Goal: Task Accomplishment & Management: Complete application form

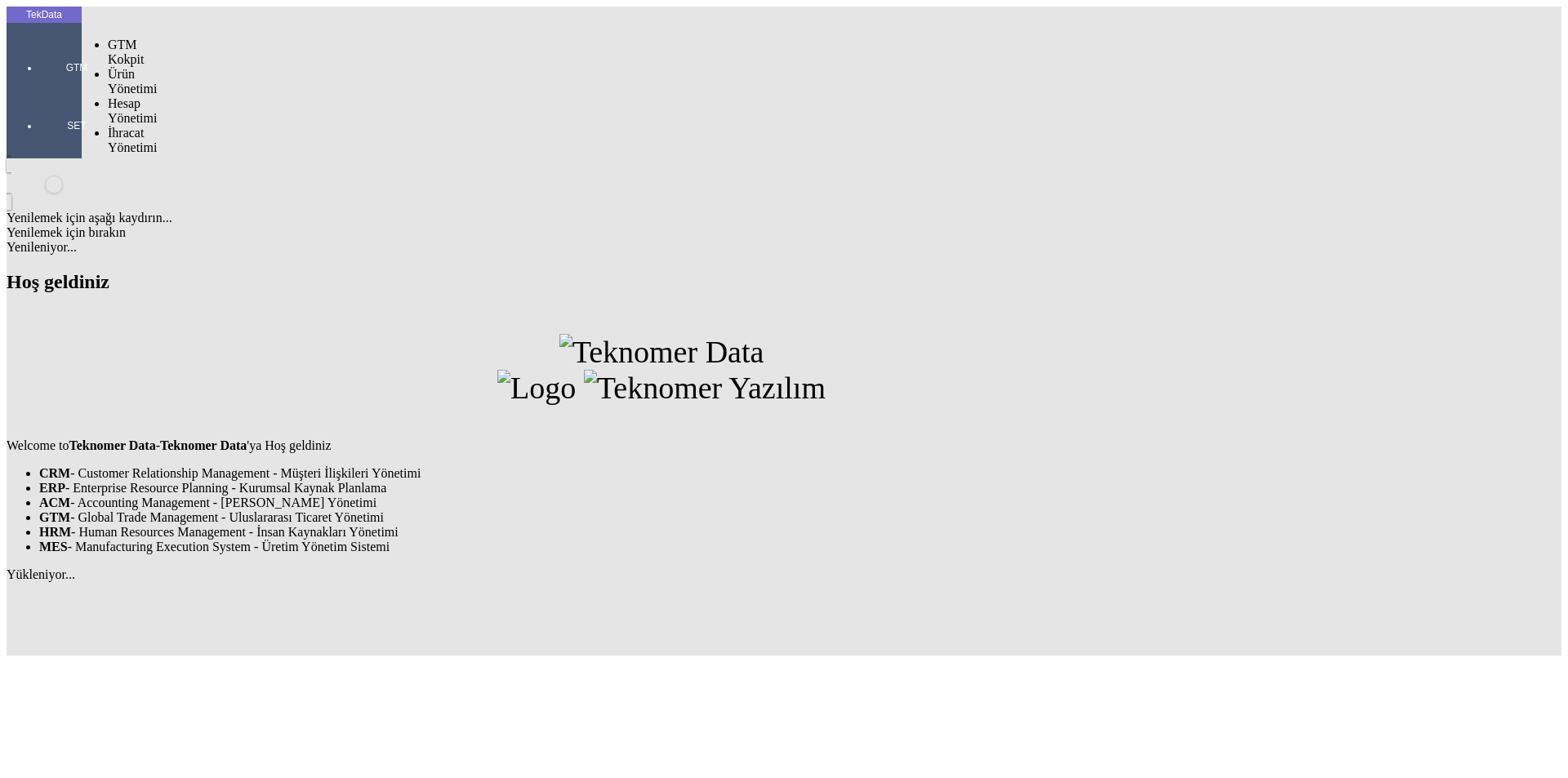
drag, startPoint x: 33, startPoint y: 59, endPoint x: 40, endPoint y: 64, distance: 8.6
click at [40, 90] on div at bounding box center [77, 90] width 75 height 0
drag, startPoint x: 134, startPoint y: 98, endPoint x: 186, endPoint y: 98, distance: 52.0
click at [139, 125] on span "İhracat Yönetimi" at bounding box center [132, 139] width 49 height 28
click at [250, 154] on span "Yüklemeler" at bounding box center [281, 161] width 62 height 14
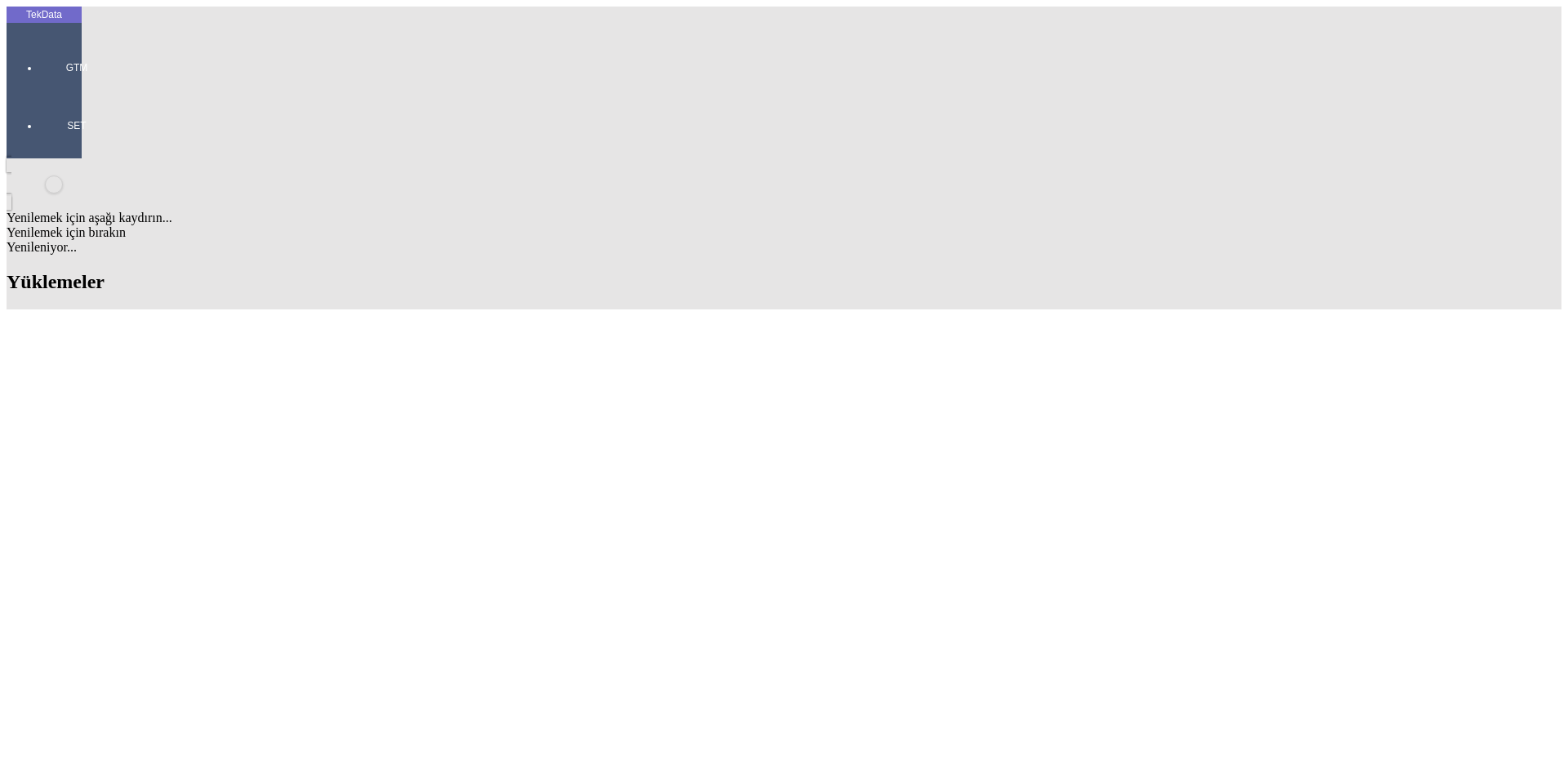
type input "PRIMO"
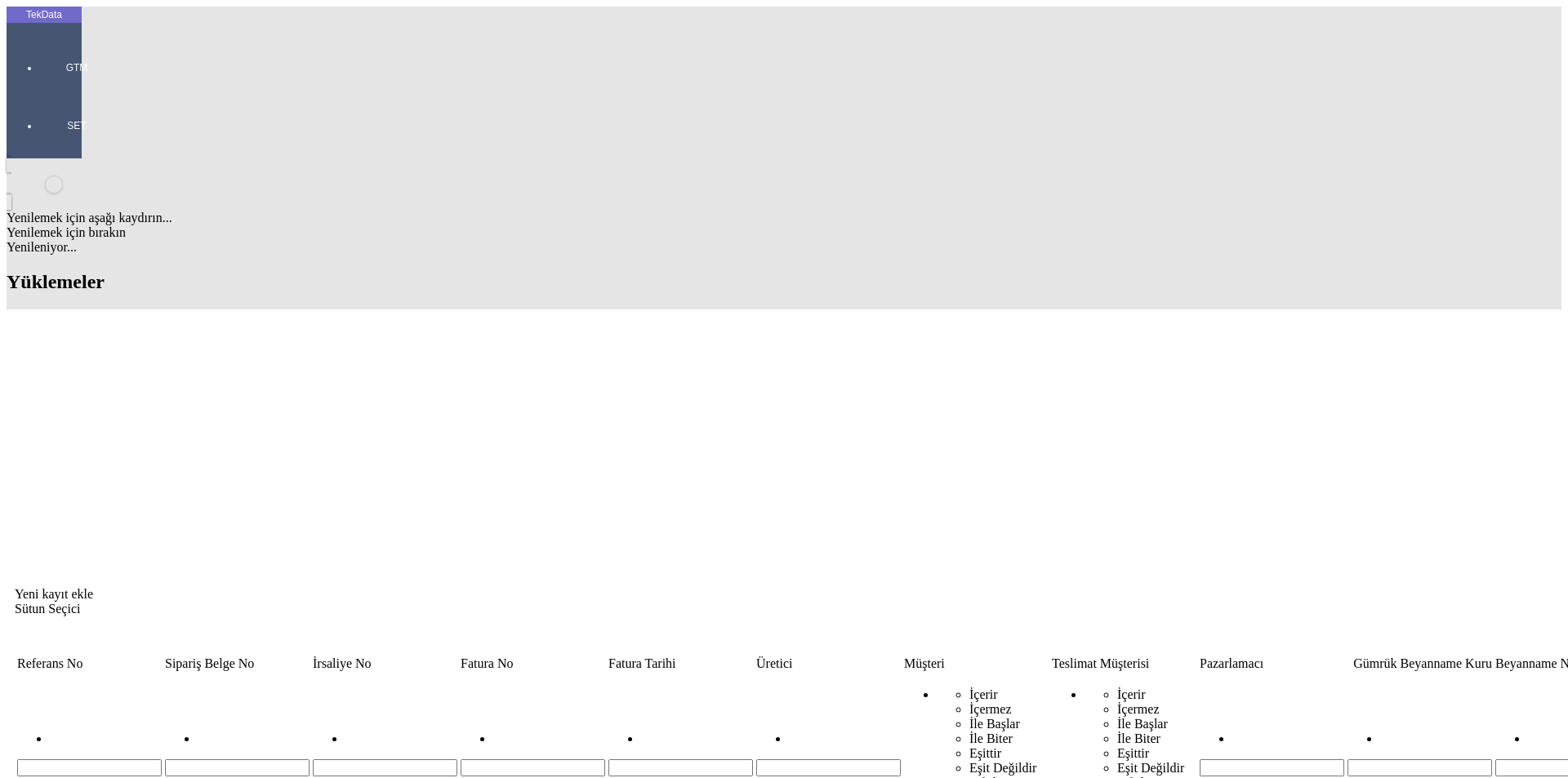
drag, startPoint x: 298, startPoint y: 215, endPoint x: 459, endPoint y: 218, distance: 161.0
copy td "CB019504-DS005186-YT125500495"
drag, startPoint x: 358, startPoint y: 193, endPoint x: 297, endPoint y: 201, distance: 61.5
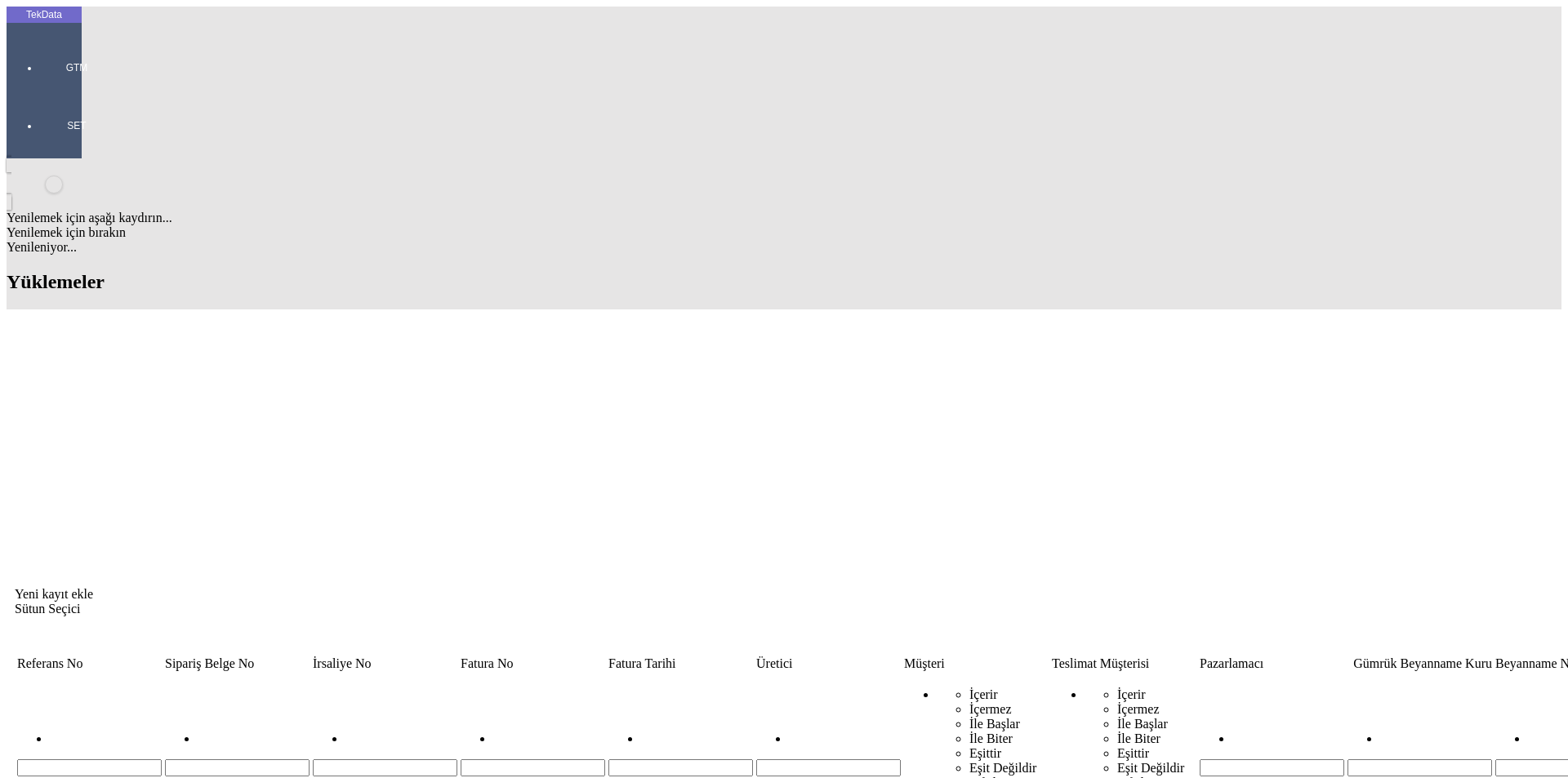
copy tr "ED001407"
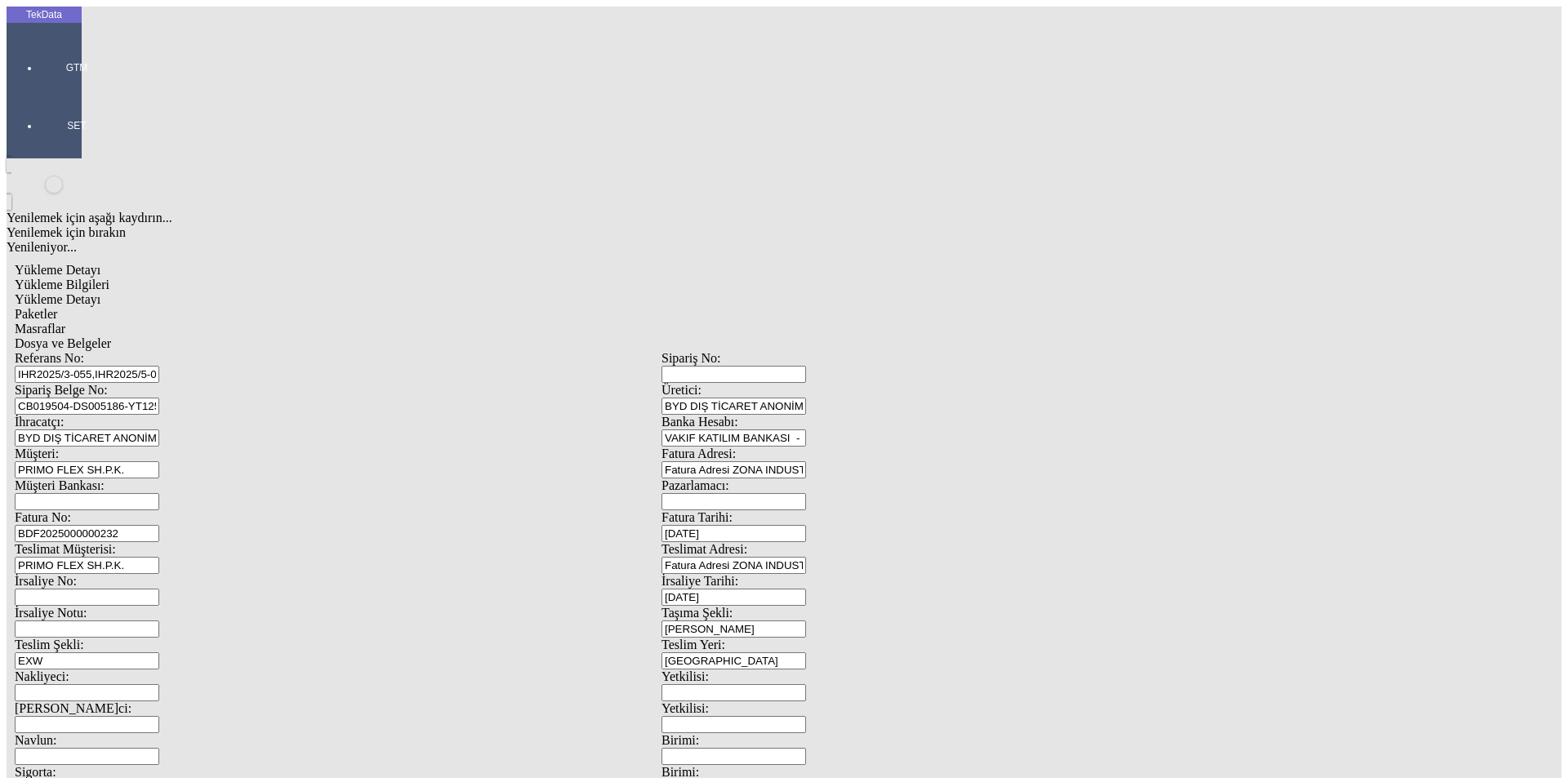
click at [101, 292] on span "Yükleme Detayı" at bounding box center [57, 299] width 86 height 14
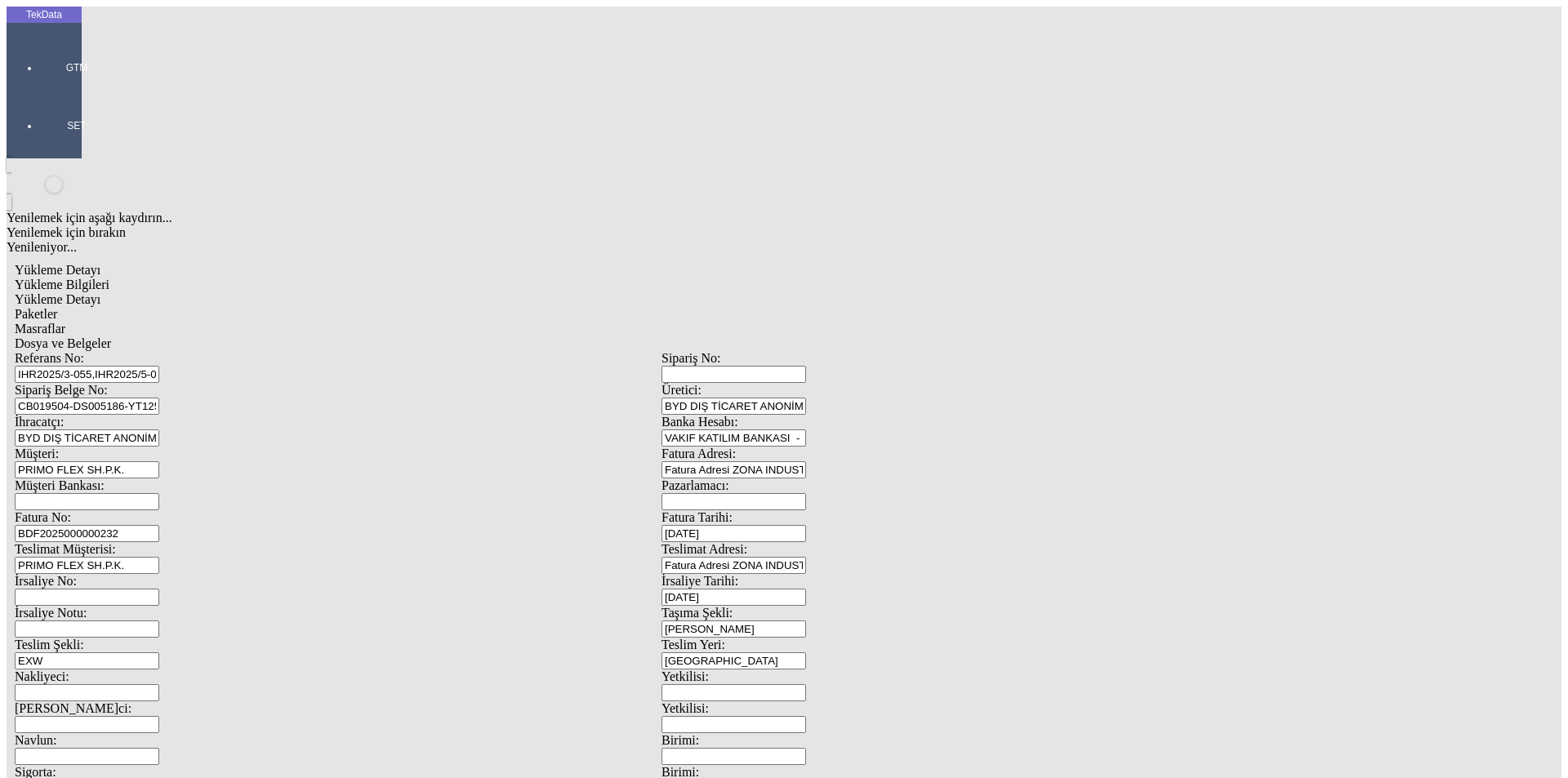
drag, startPoint x: 34, startPoint y: 147, endPoint x: 0, endPoint y: 150, distance: 34.1
click at [9, 149] on div "TekData GTM SET Yenilemek için aşağı kaydırın... Yenilemek için bırakın Yenilen…" at bounding box center [662, 645] width 1310 height 1278
type input "YT125500945"
click at [159, 525] on input "BDF2025000000232" at bounding box center [87, 533] width 144 height 17
type input "BDF2025000000"
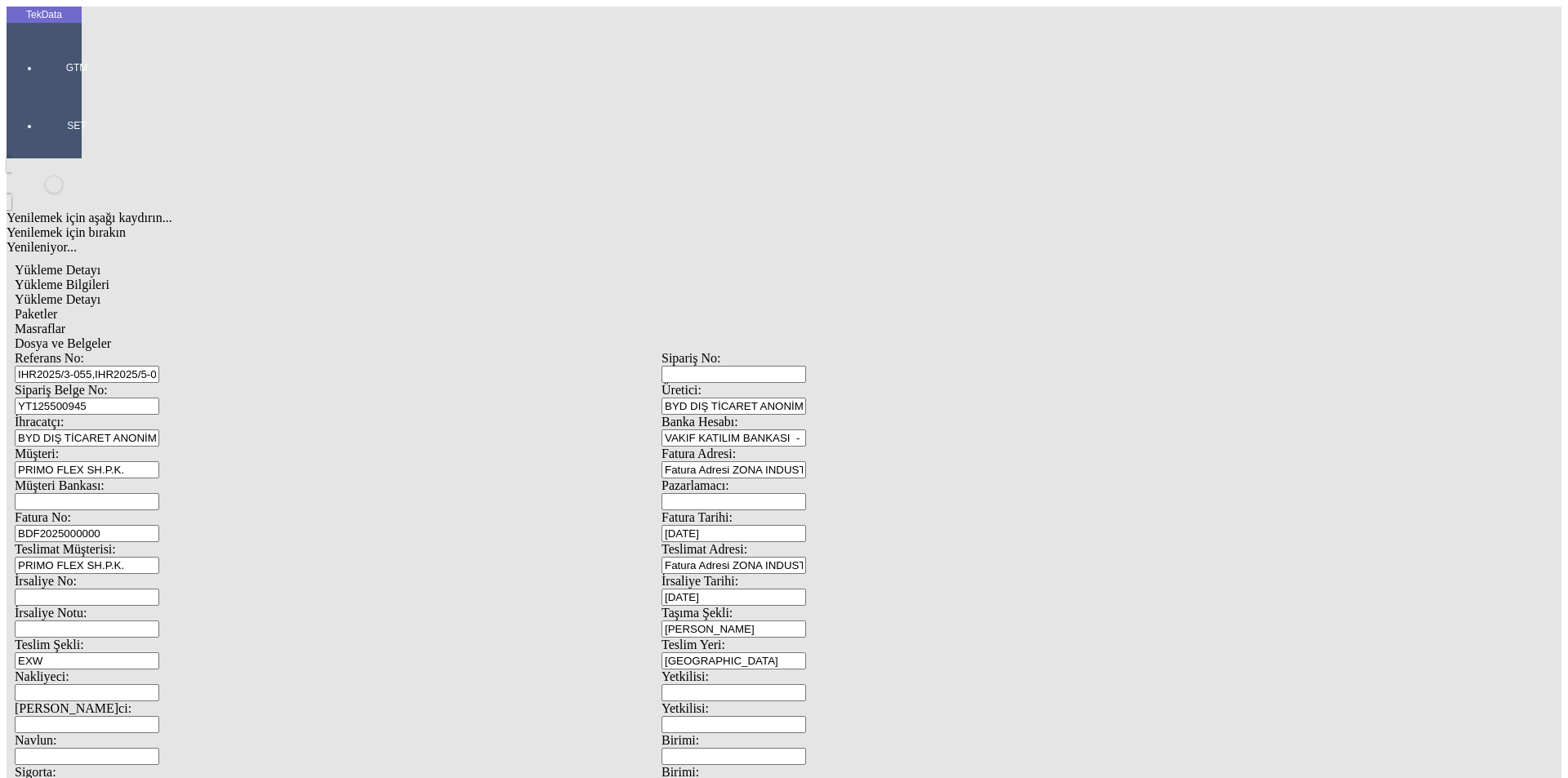
type input "[DATE]"
drag, startPoint x: 976, startPoint y: 338, endPoint x: 789, endPoint y: 354, distance: 187.7
click at [806, 574] on div "İrsaliye No: İrsaliye Tarihi: [DATE]" at bounding box center [662, 590] width 1294 height 32
type input "[DATE]"
drag, startPoint x: 262, startPoint y: 542, endPoint x: 139, endPoint y: 557, distance: 123.9
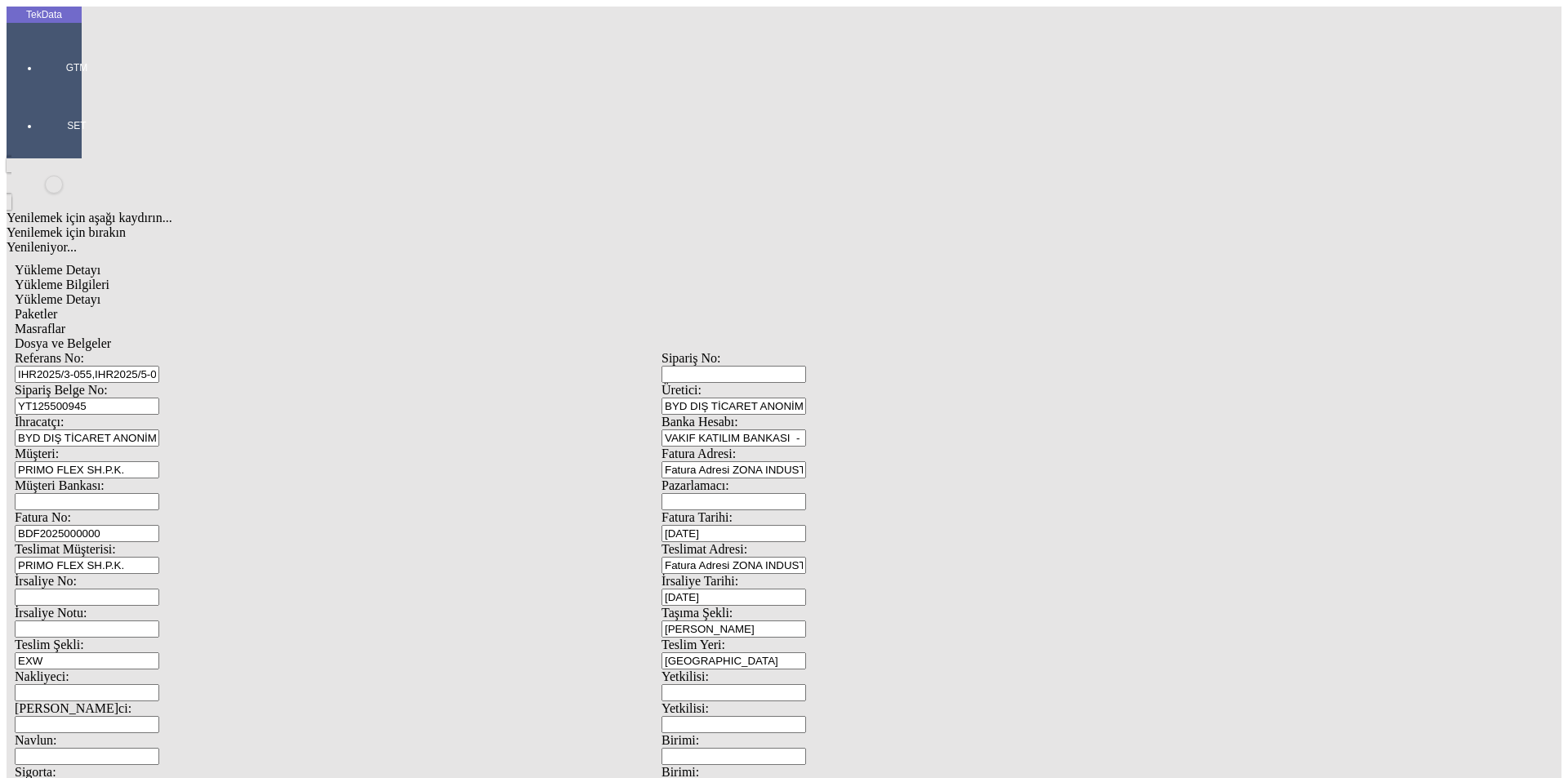
drag, startPoint x: 309, startPoint y: 551, endPoint x: 68, endPoint y: 566, distance: 241.5
click at [68, 566] on div "TekData GTM SET Yenilemek için aşağı kaydırın... Yenilemek için bırakın Yenilen…" at bounding box center [662, 645] width 1310 height 1278
type input "[DATE]"
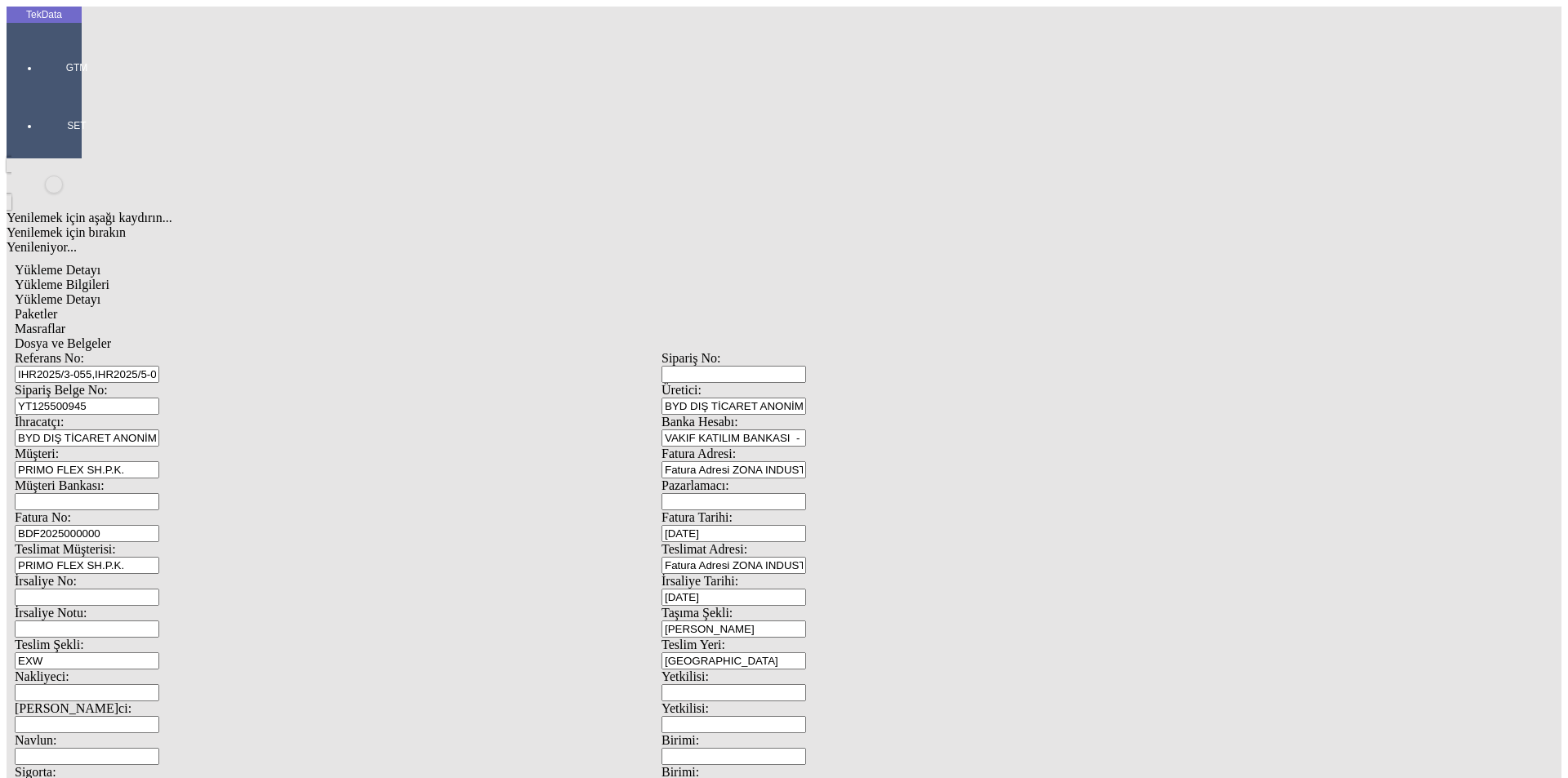
drag, startPoint x: 228, startPoint y: 569, endPoint x: 103, endPoint y: 578, distance: 125.3
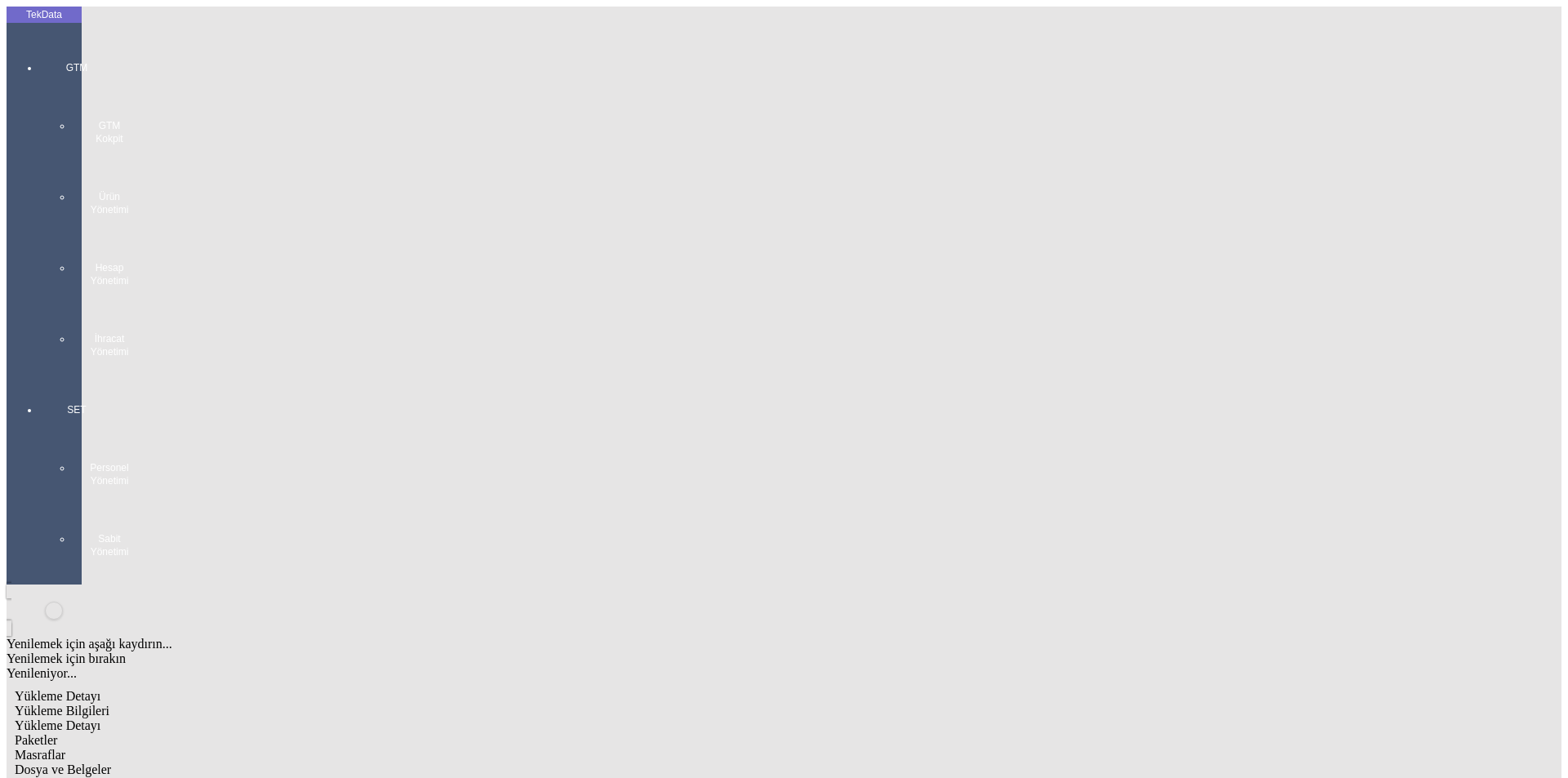
type input "[DATE]"
drag, startPoint x: 277, startPoint y: 631, endPoint x: 144, endPoint y: 629, distance: 133.0
type input "4704.34"
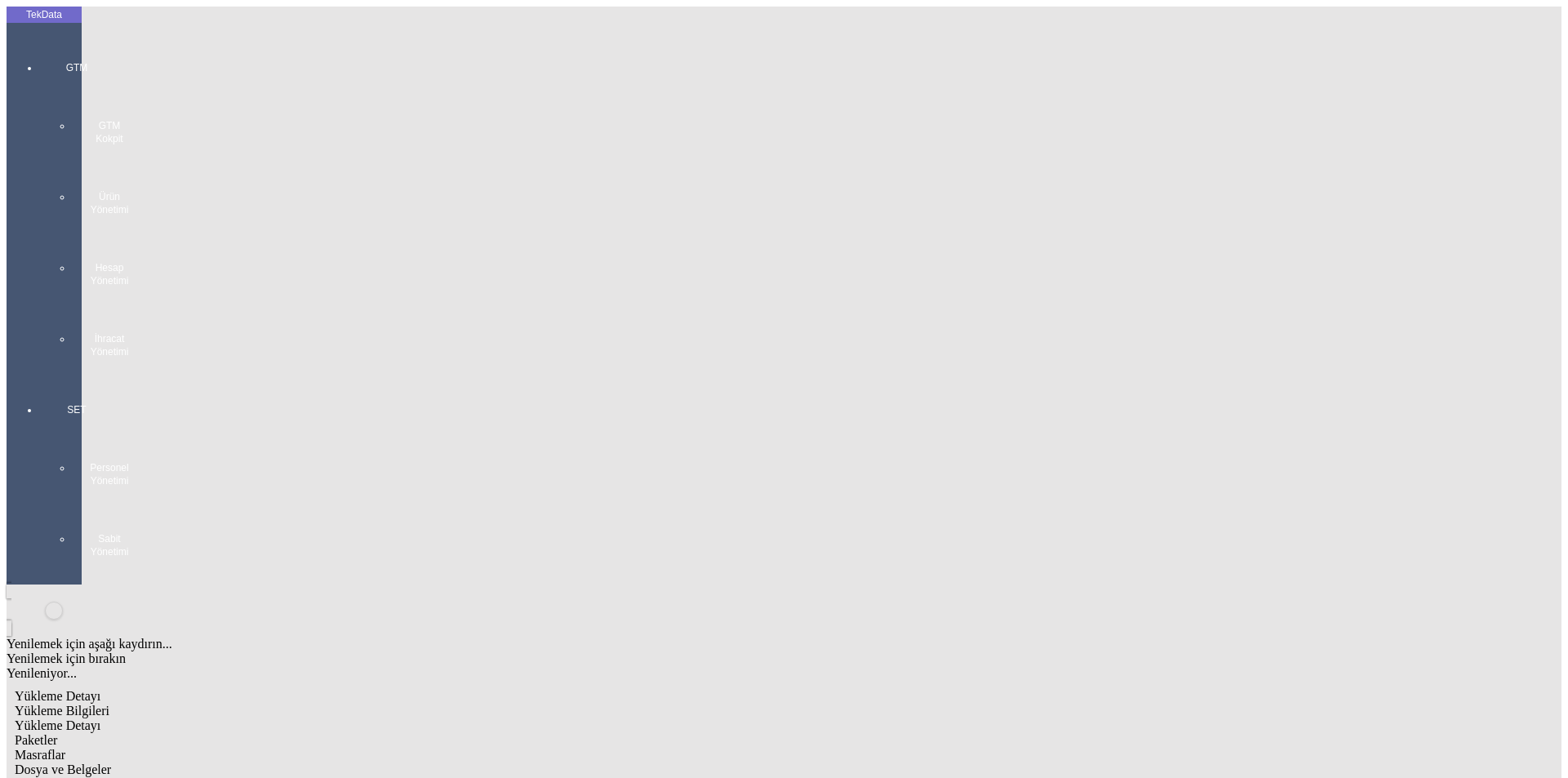
drag, startPoint x: 971, startPoint y: 627, endPoint x: 817, endPoint y: 627, distance: 154.0
type input "4863.42"
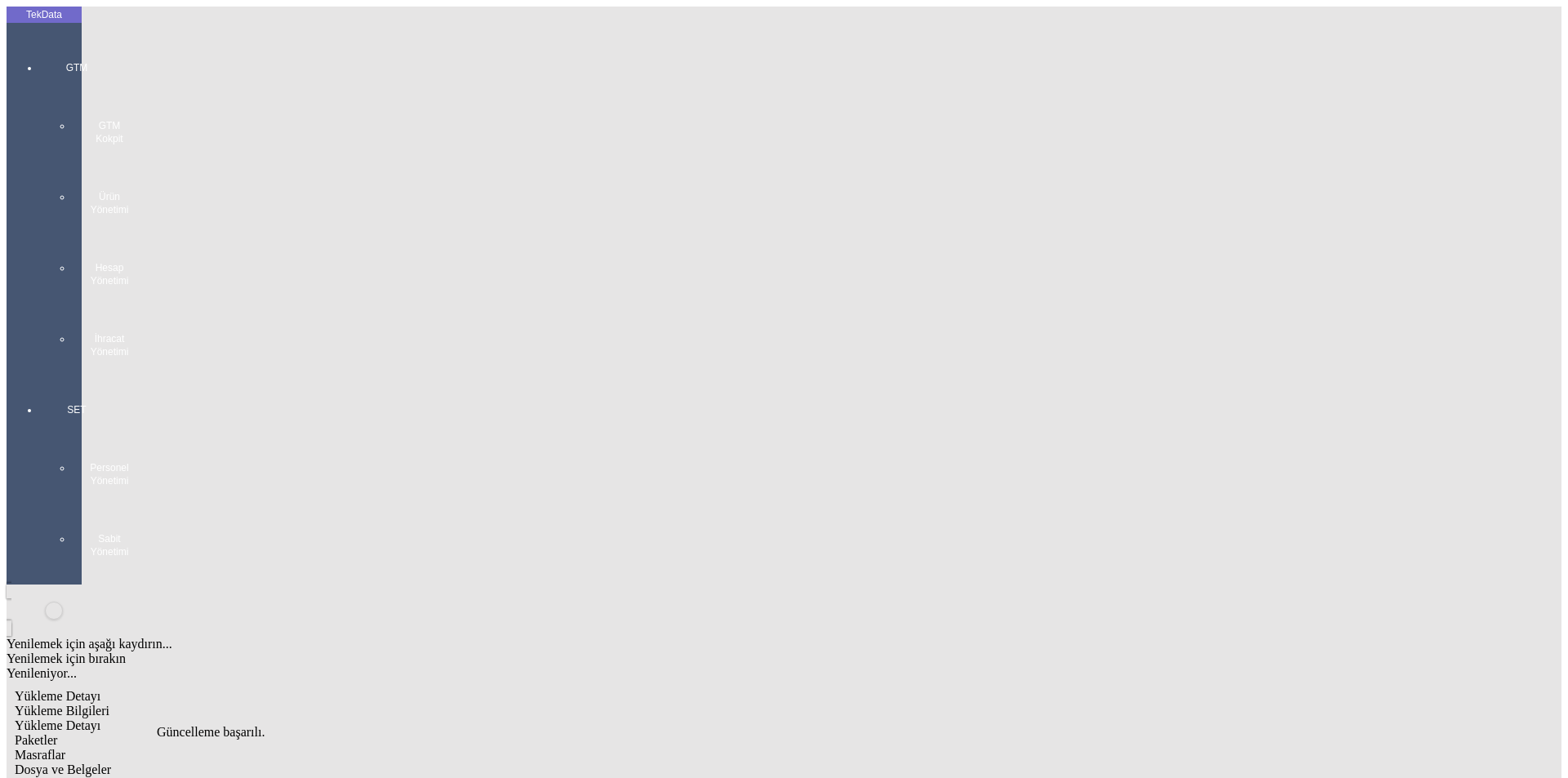
click at [101, 719] on span "Yükleme Detayı" at bounding box center [57, 725] width 86 height 14
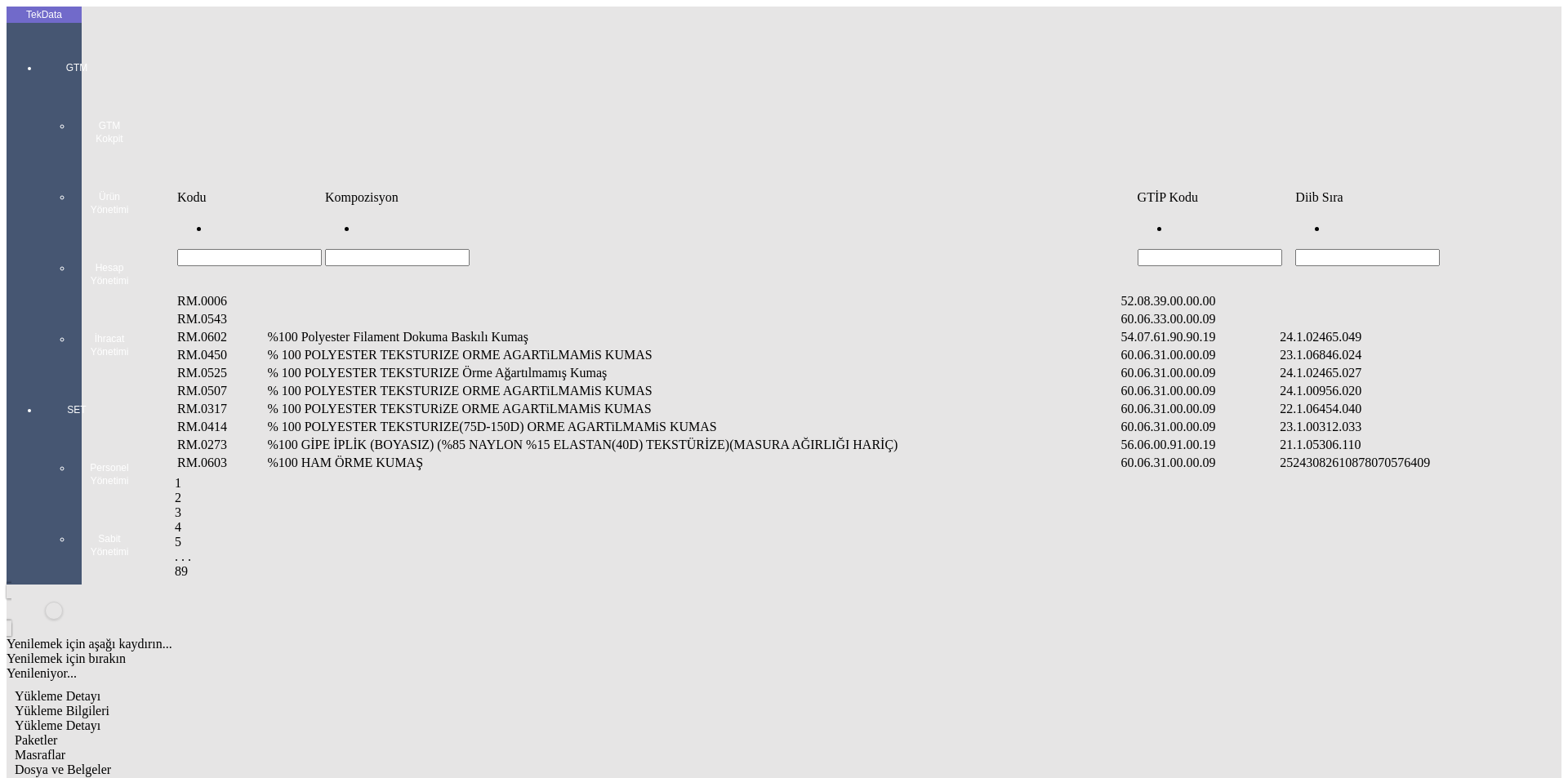
click at [1440, 249] on input "Hücreyi Filtrele" at bounding box center [1367, 257] width 144 height 17
type input "2465"
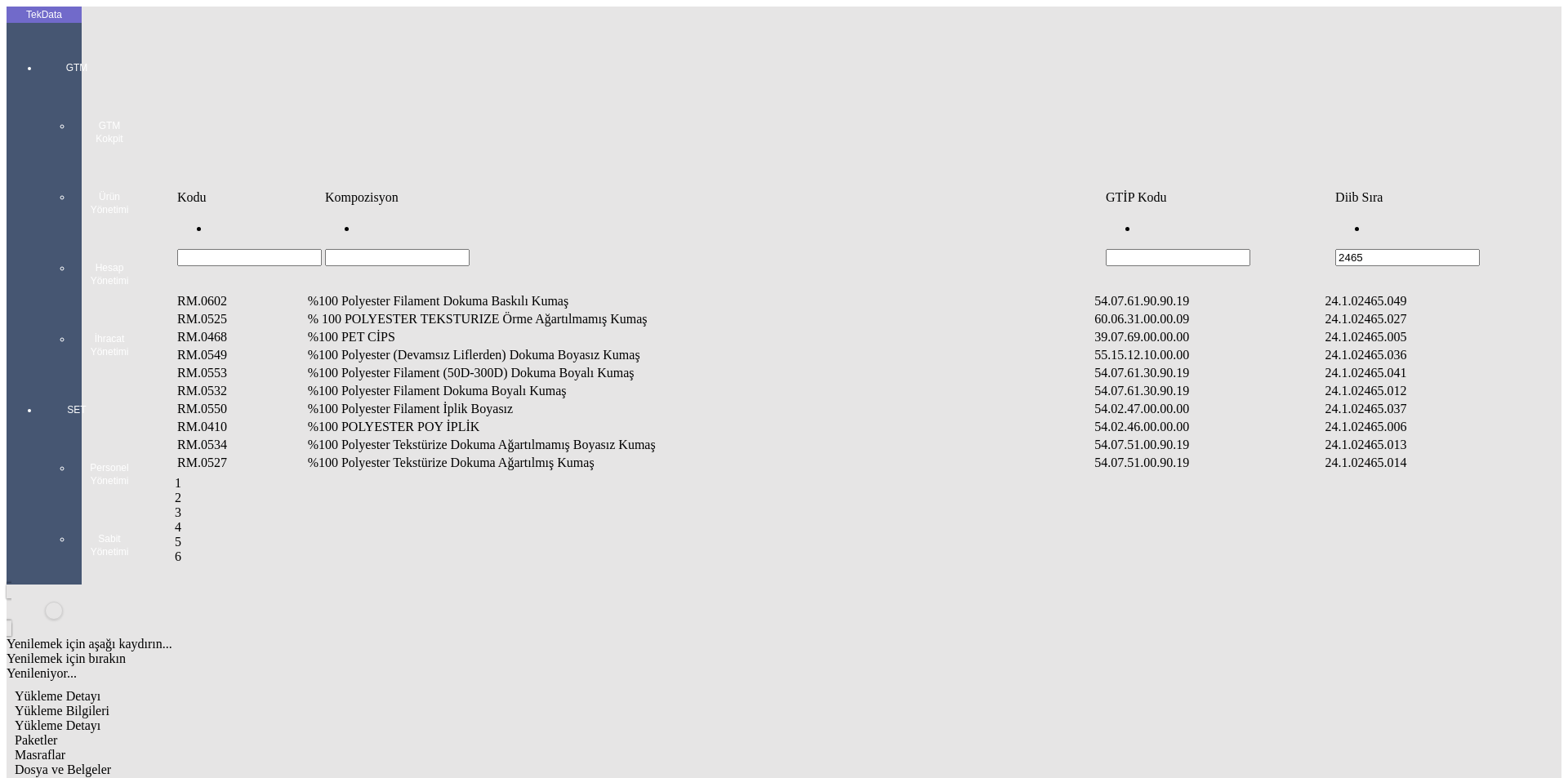
click at [437, 249] on input "Hücreyi Filtrele" at bounding box center [397, 257] width 144 height 17
type input "ÖRME"
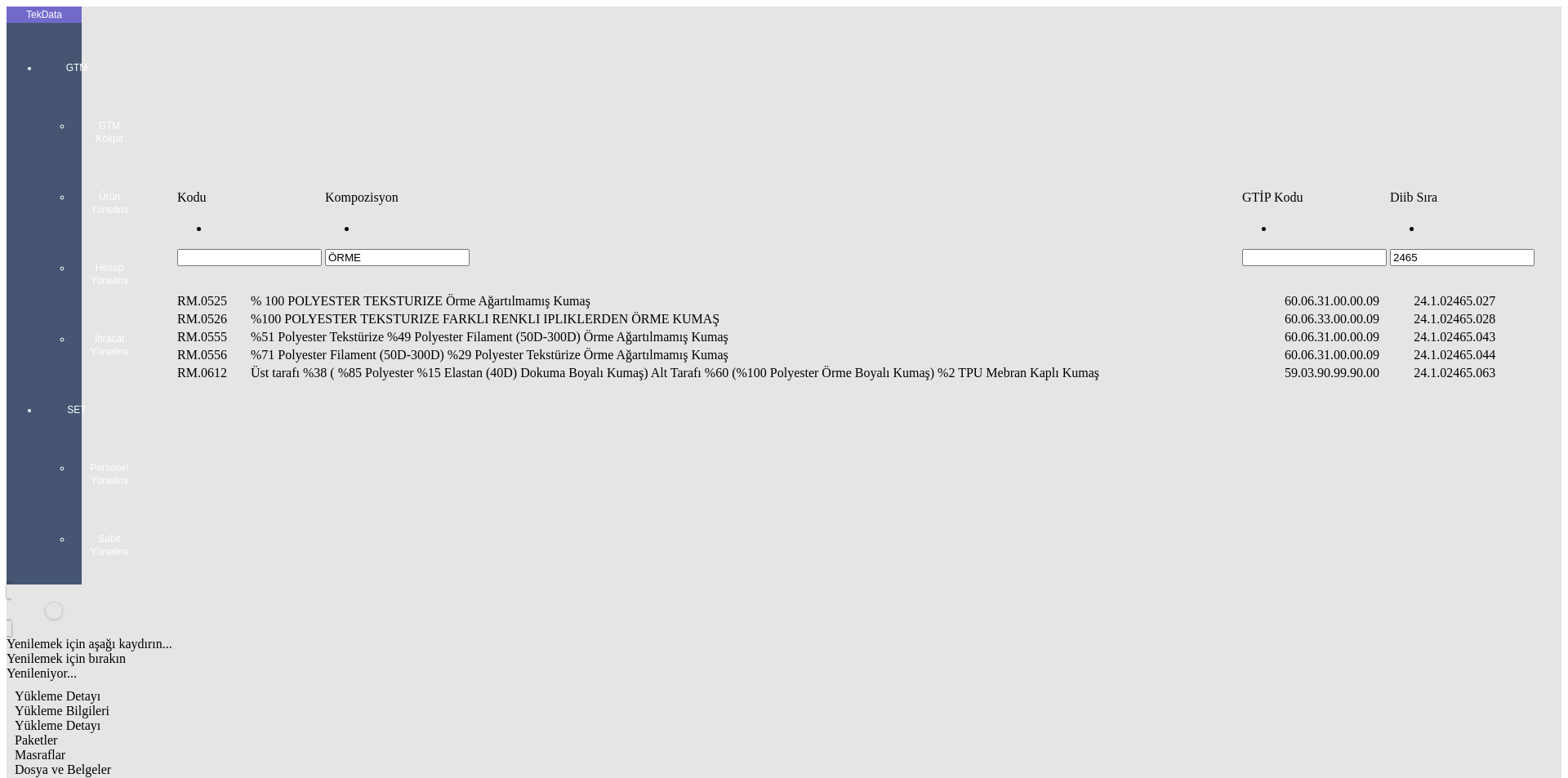
click at [501, 311] on td "%100 POLYESTER TEKSTURIZE FARKLI RENKLI IPLIKLERDEN ÖRME KUMAŞ" at bounding box center [765, 318] width 1032 height 16
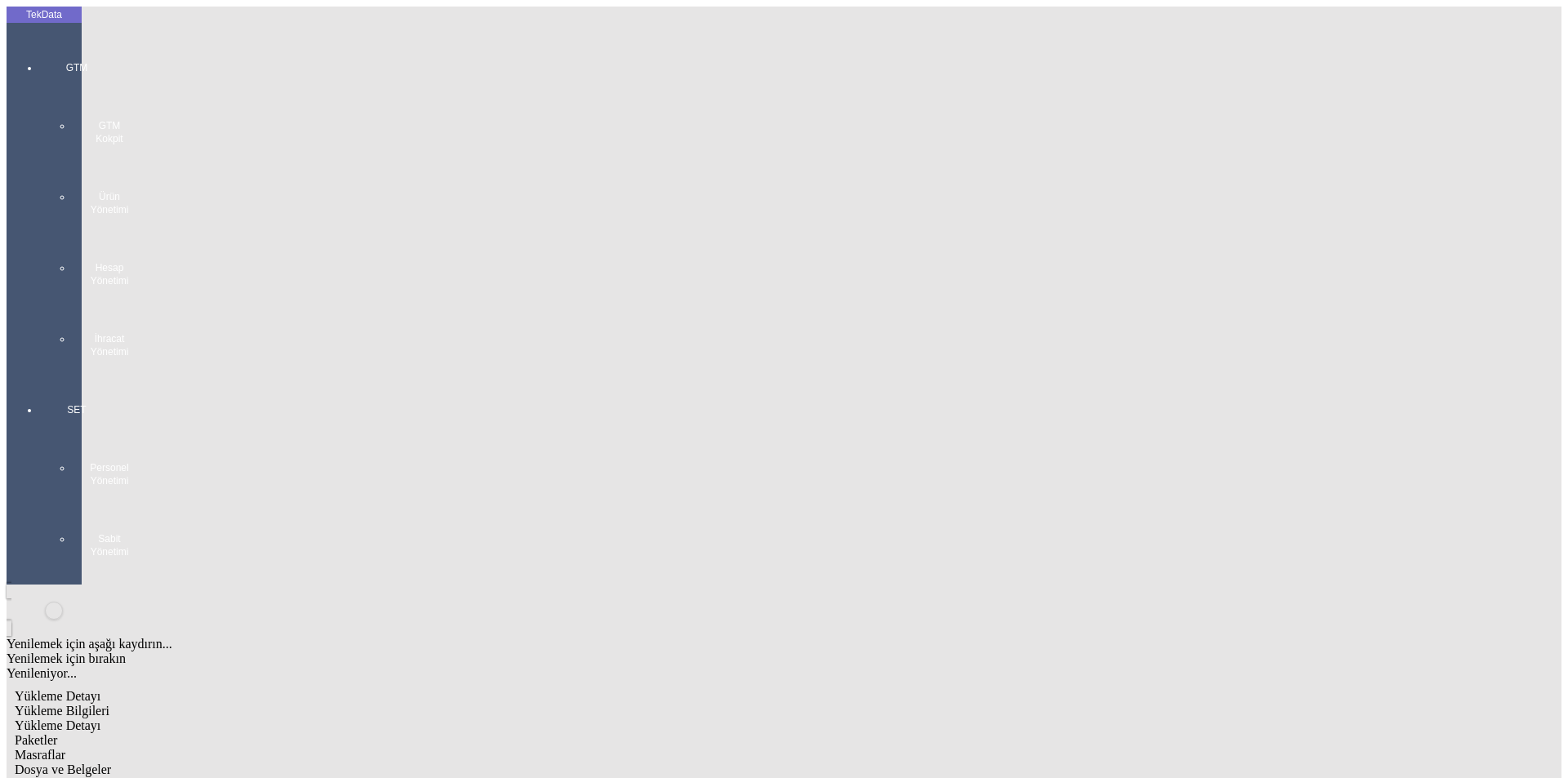
type input "5889.4"
click at [929, 296] on div "Metre" at bounding box center [1214, 303] width 646 height 15
type input "Metre"
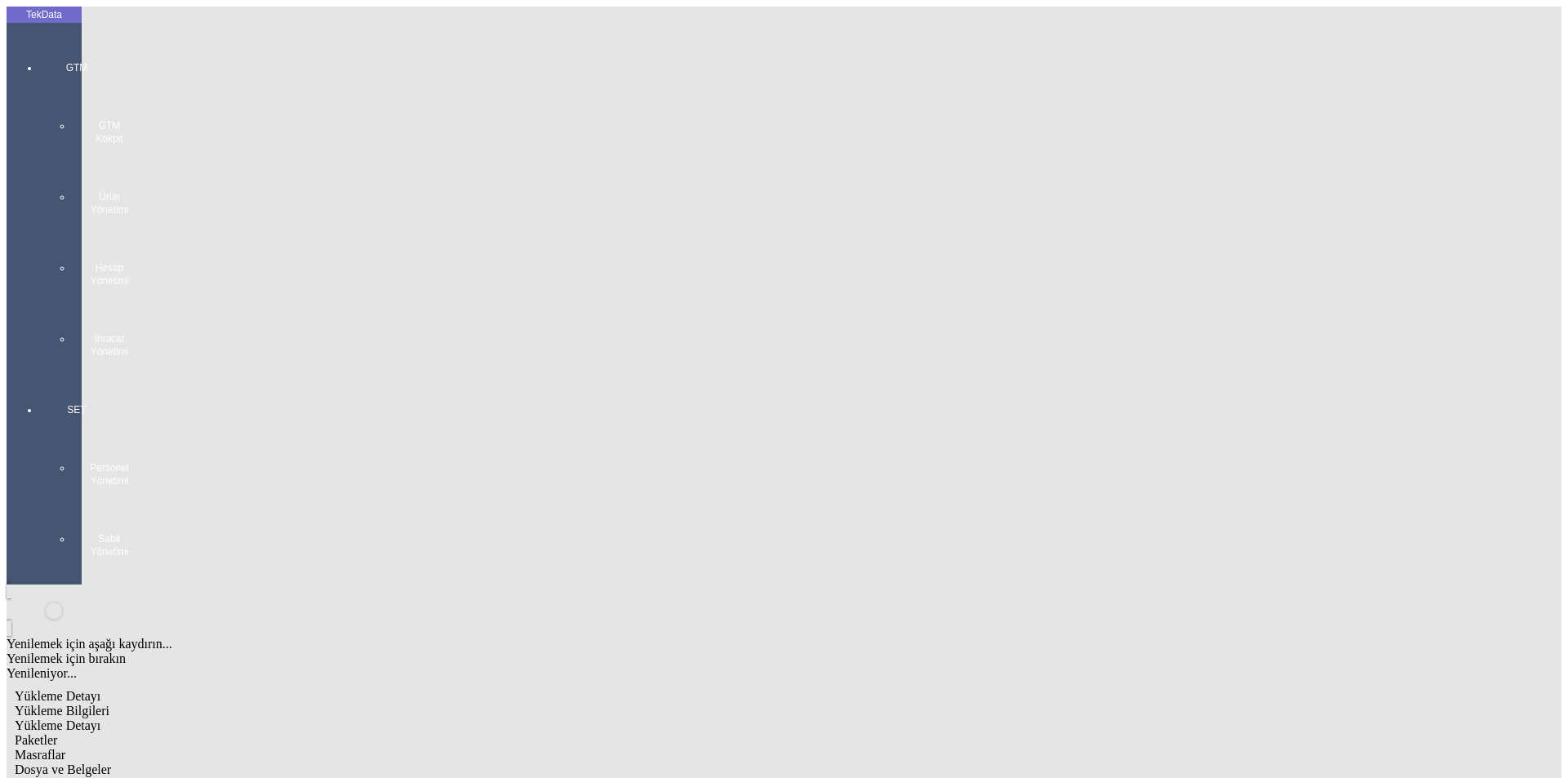
type input "1.7"
click at [109, 704] on span "Yükleme Bilgileri" at bounding box center [62, 710] width 95 height 14
click at [101, 719] on span "Yükleme Detayı" at bounding box center [57, 725] width 86 height 14
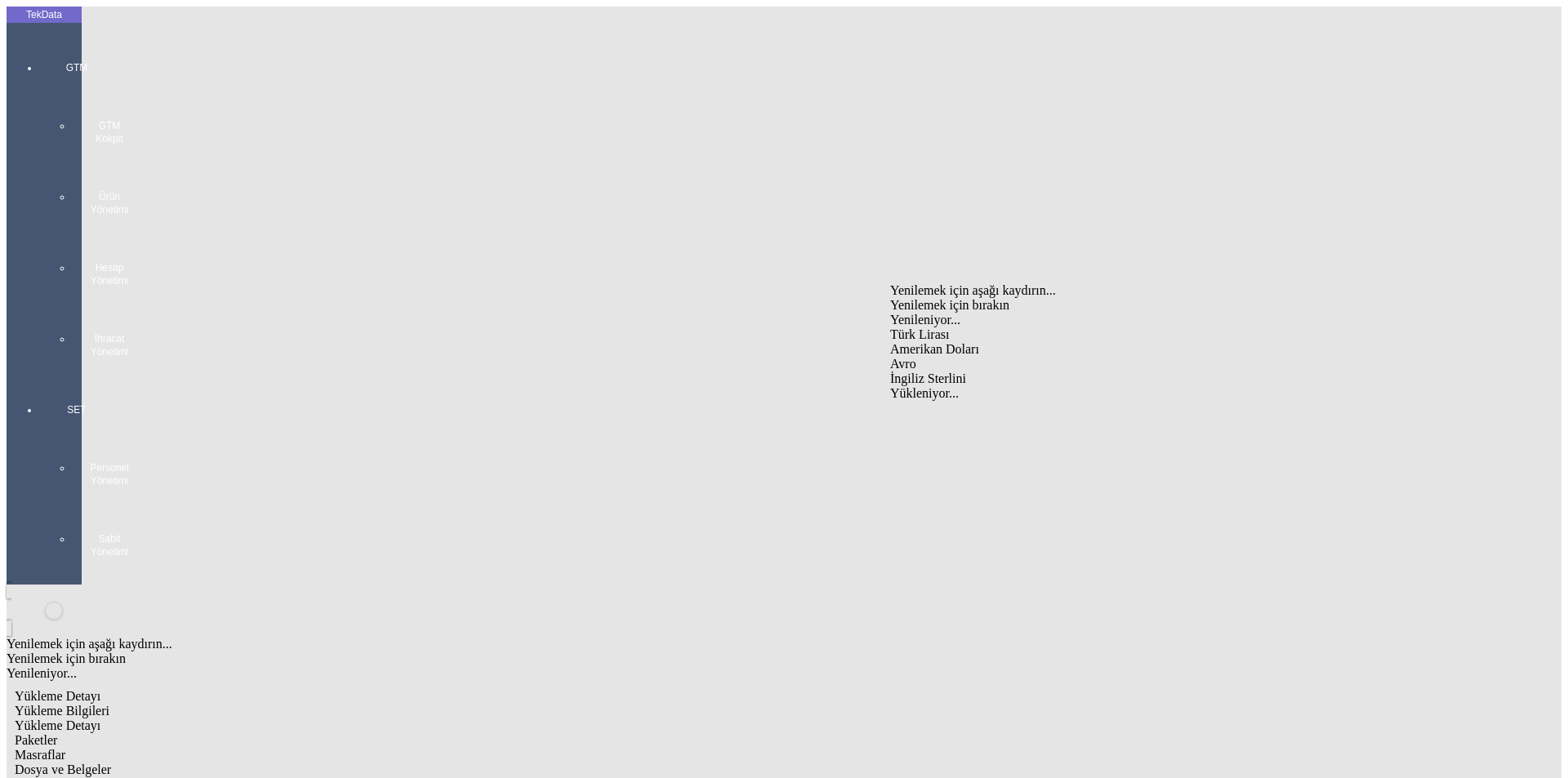
click at [921, 357] on div "Avro" at bounding box center [1214, 365] width 646 height 15
type input "Avro"
type input "230"
type input "4704.34"
type input "4863.42"
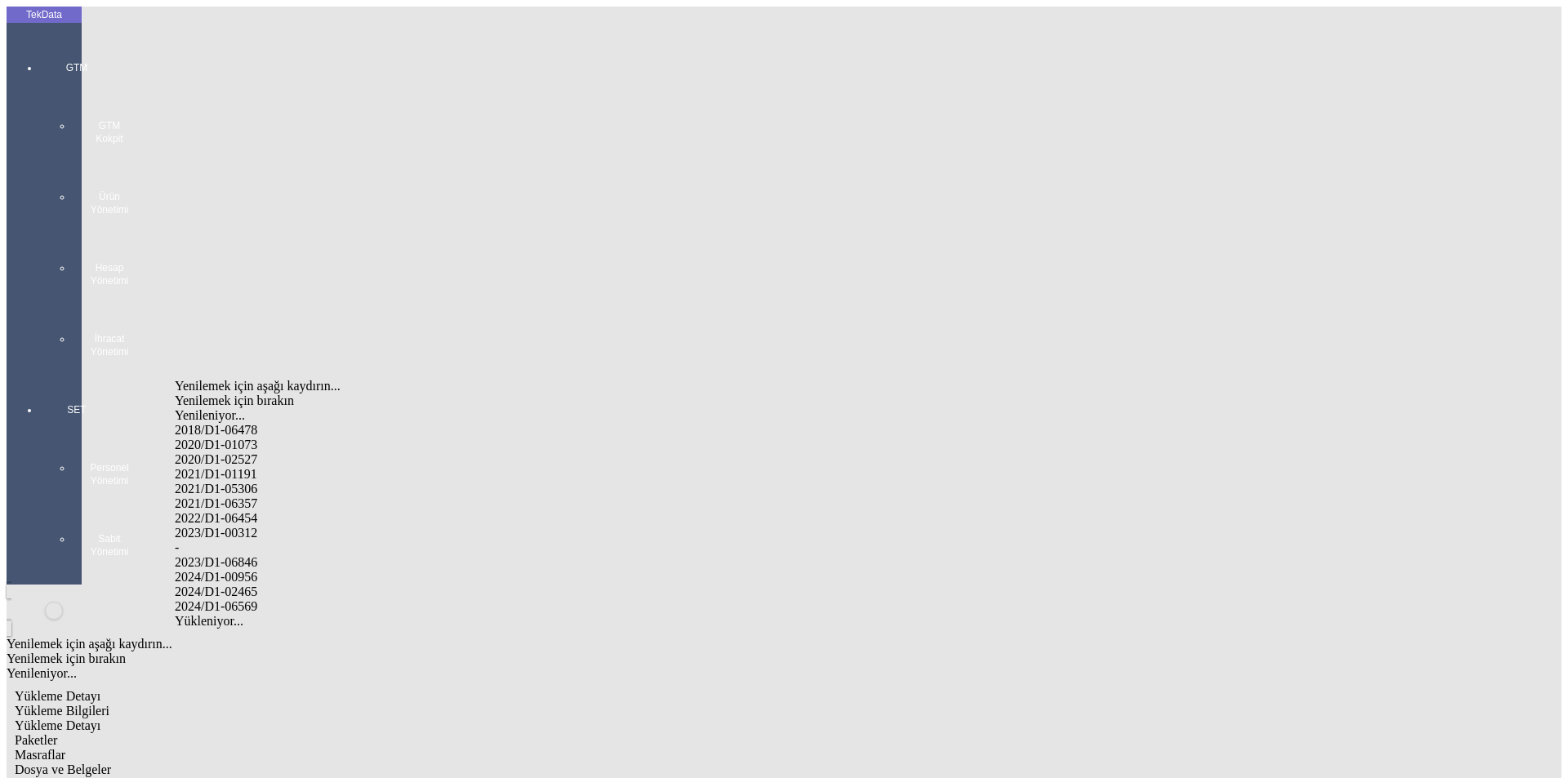
click at [254, 585] on div "2024/D1-02465" at bounding box center [491, 592] width 634 height 15
type input "2024/D1-02465"
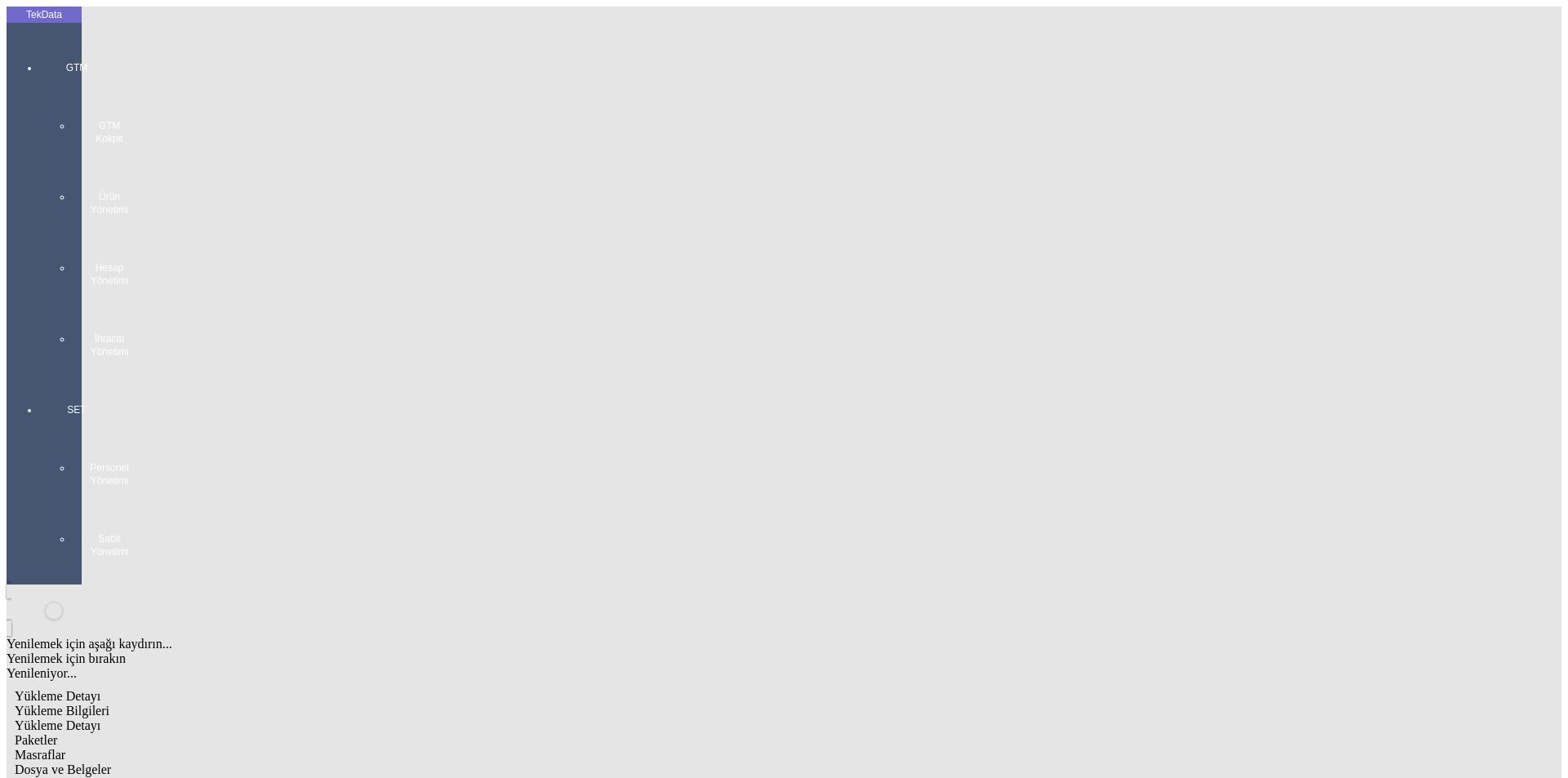
click at [57, 733] on span "Paketler" at bounding box center [36, 739] width 42 height 14
drag, startPoint x: 910, startPoint y: 171, endPoint x: 740, endPoint y: 171, distance: 170.0
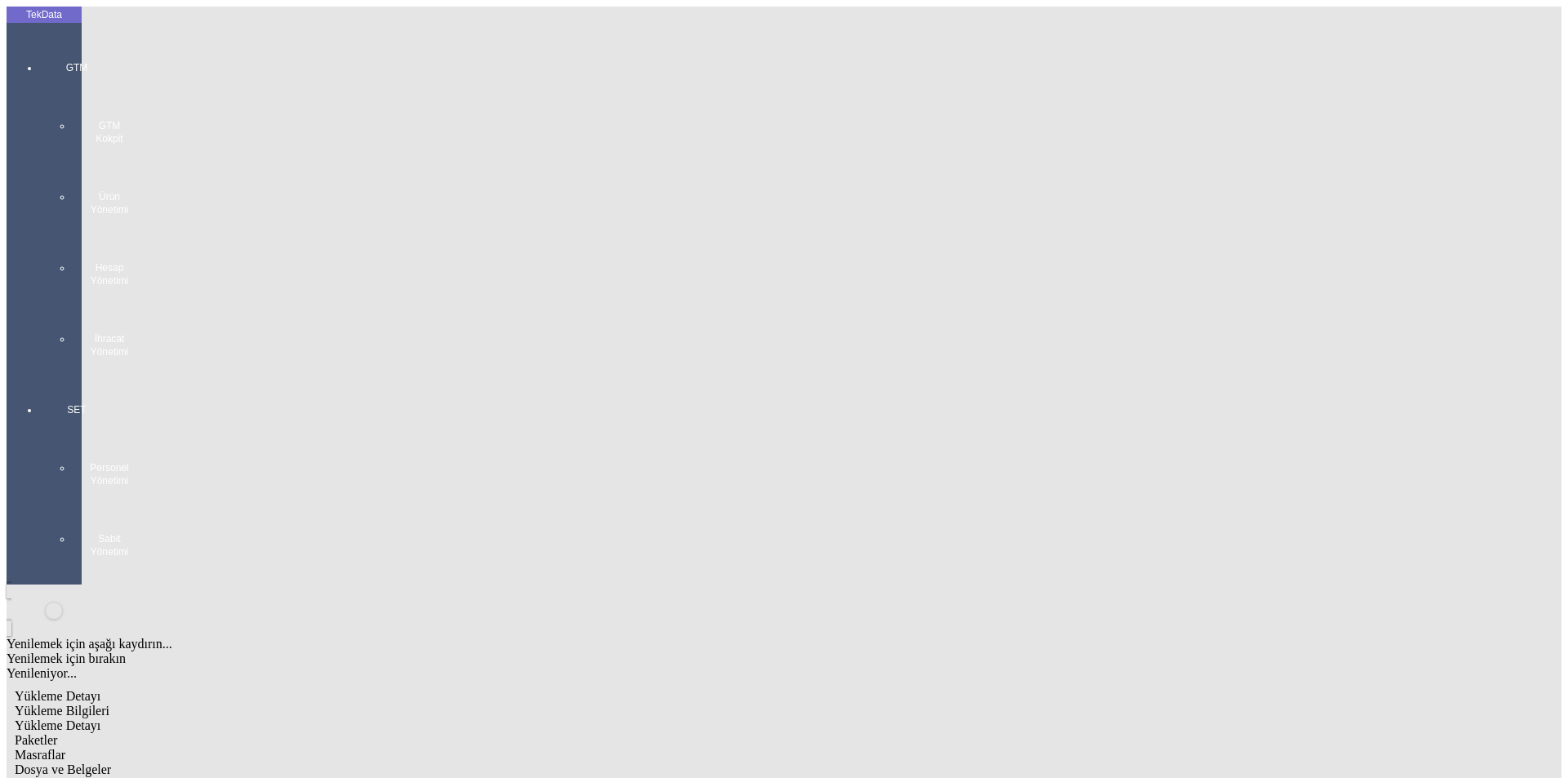
type input "194"
click at [449, 748] on div "Masraflar" at bounding box center [662, 755] width 1294 height 15
click at [111, 762] on span "Dosya ve Belgeler" at bounding box center [63, 769] width 96 height 14
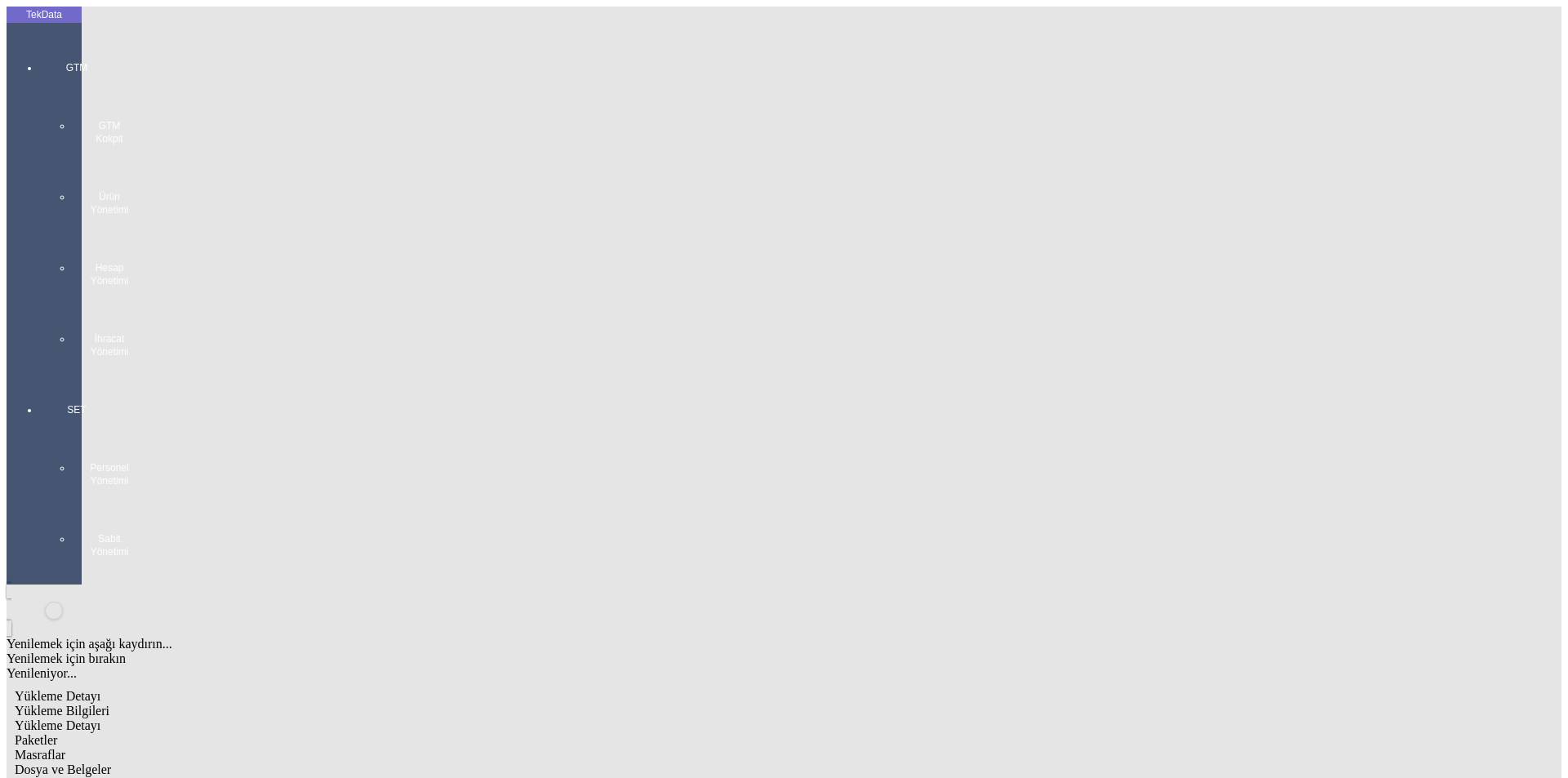
click at [111, 762] on span "Dosya ve Belgeler" at bounding box center [63, 769] width 96 height 14
click at [150, 704] on div "Yükleme Bilgileri" at bounding box center [662, 711] width 1294 height 15
drag, startPoint x: 113, startPoint y: 122, endPoint x: 46, endPoint y: 135, distance: 68.2
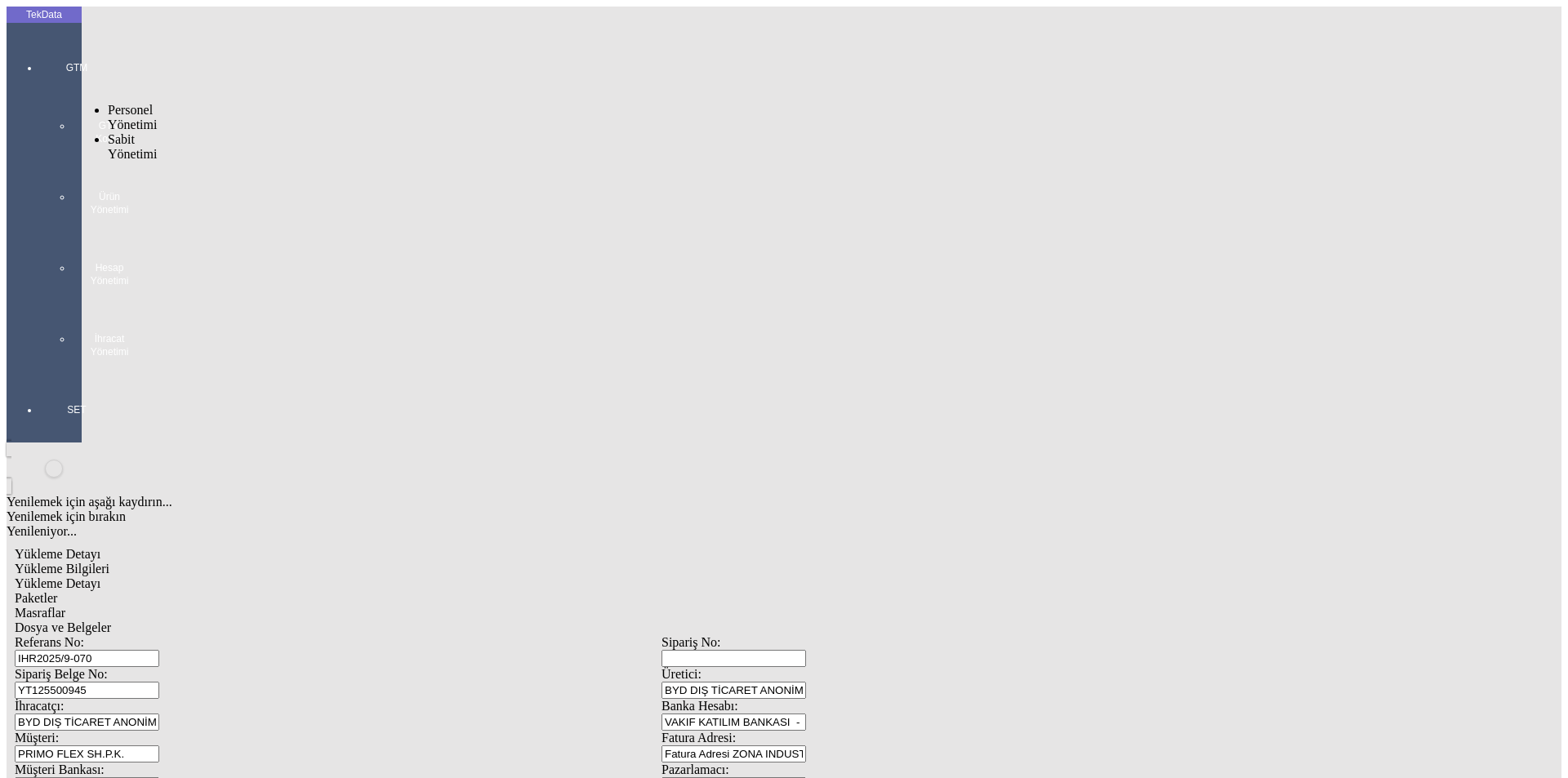
type input "IHR2025/9-070"
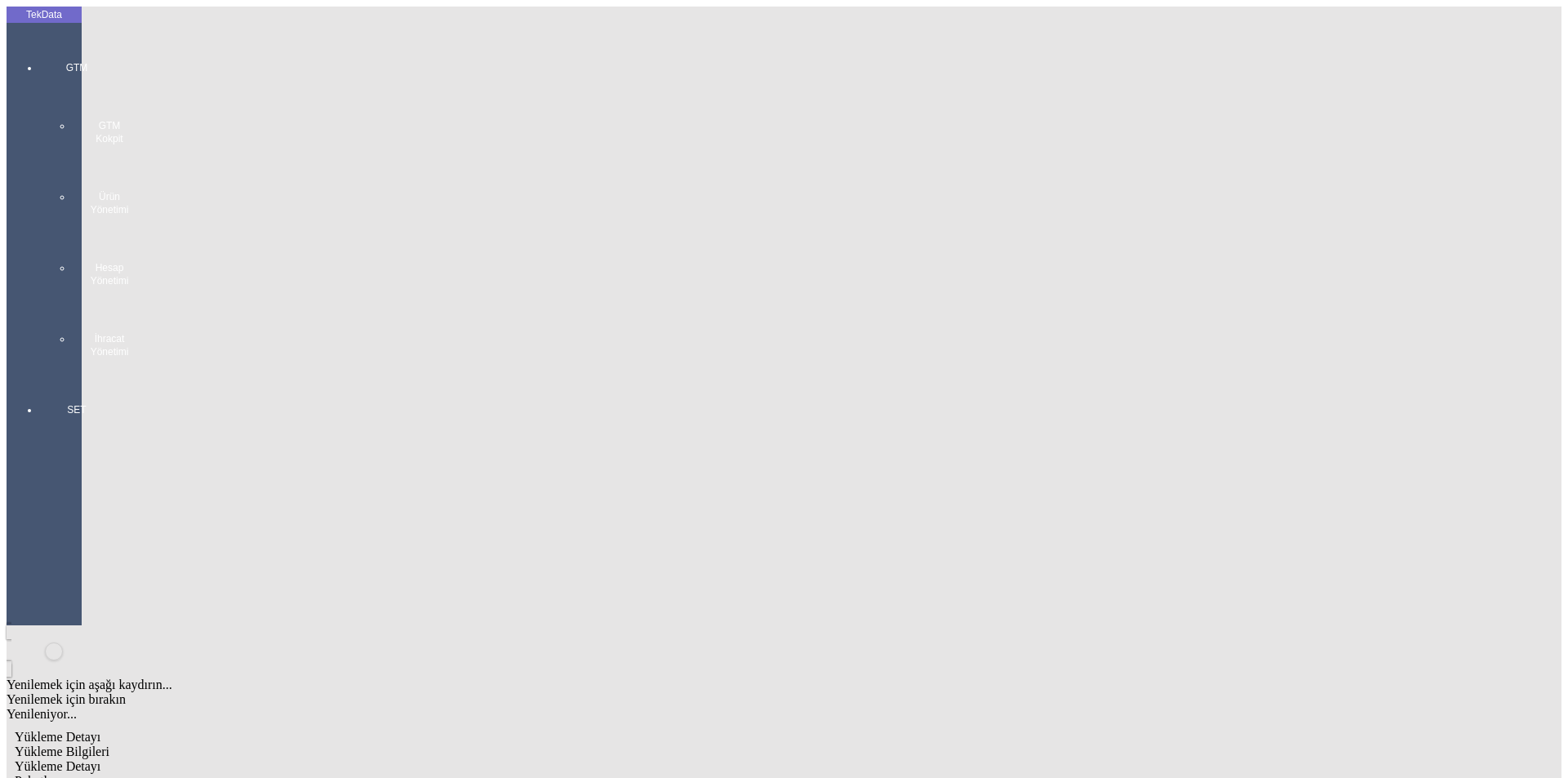
scroll to position [140, 0]
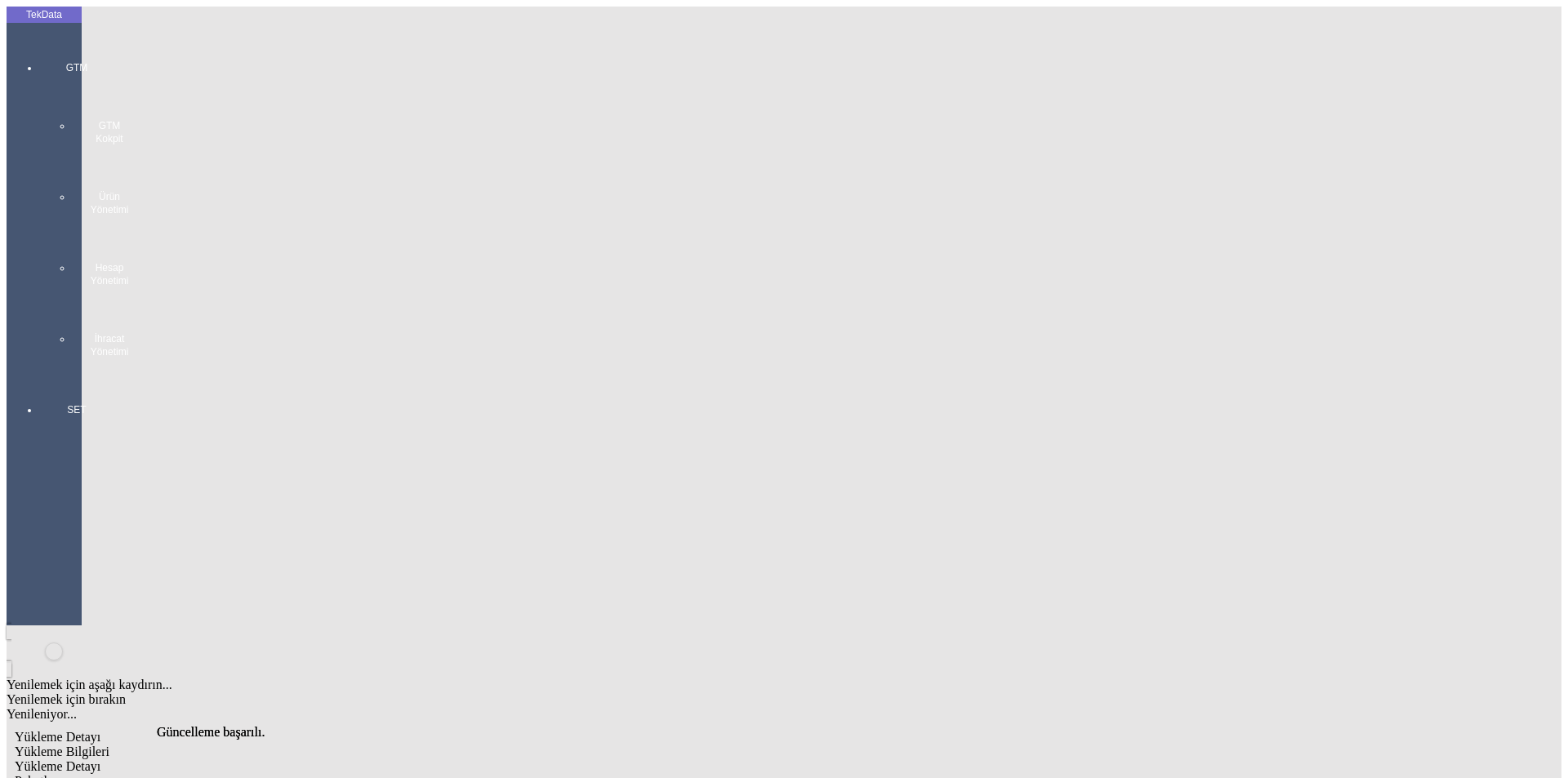
scroll to position [0, 0]
drag, startPoint x: 568, startPoint y: 86, endPoint x: 558, endPoint y: 90, distance: 10.8
